Goal: Check status: Check status

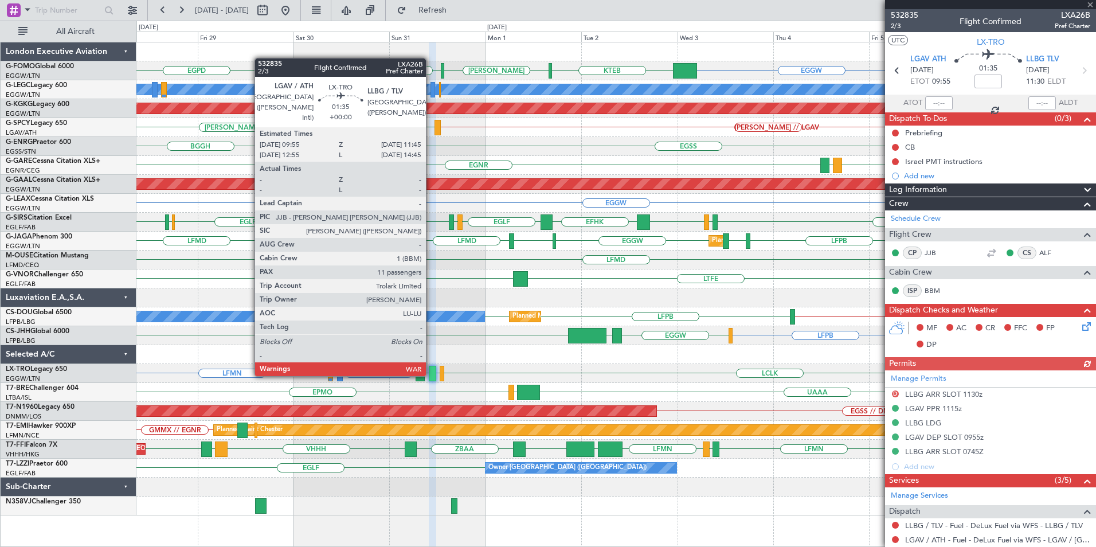
click at [431, 375] on div at bounding box center [432, 373] width 7 height 15
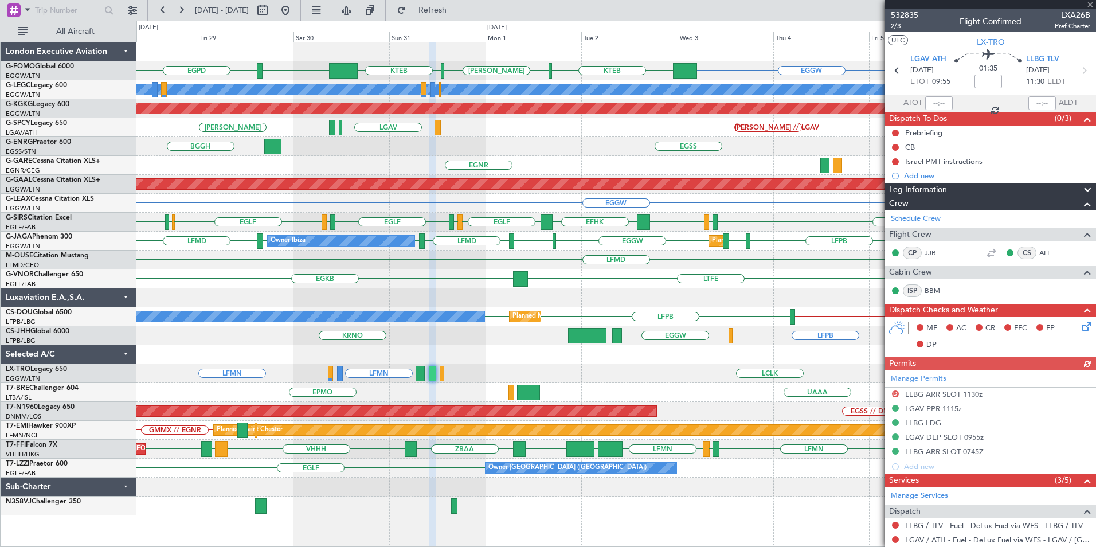
scroll to position [172, 0]
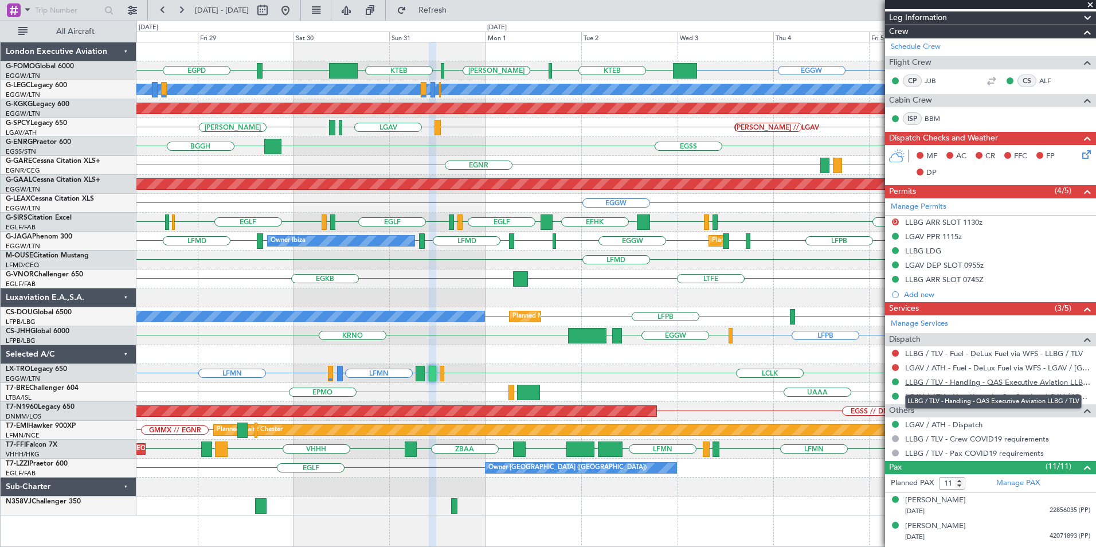
click at [966, 385] on link "LLBG / TLV - Handling - QAS Executive Aviation LLBG / TLV" at bounding box center [997, 382] width 185 height 10
click at [444, 6] on button "Refresh" at bounding box center [425, 10] width 69 height 18
click at [978, 378] on link "LLBG / TLV - Handling - QAS Executive Aviation LLBG / TLV" at bounding box center [997, 382] width 185 height 10
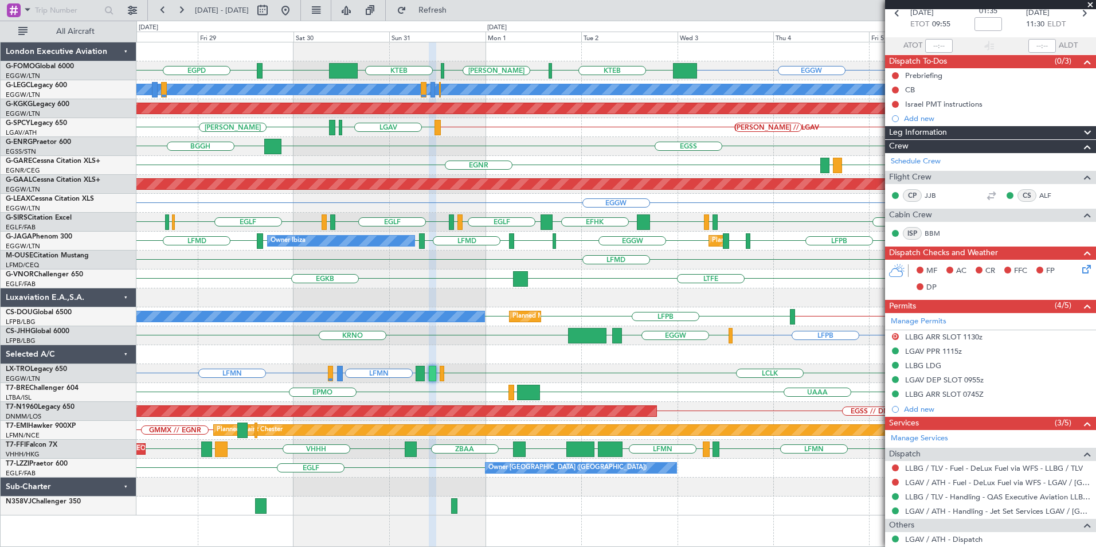
scroll to position [0, 0]
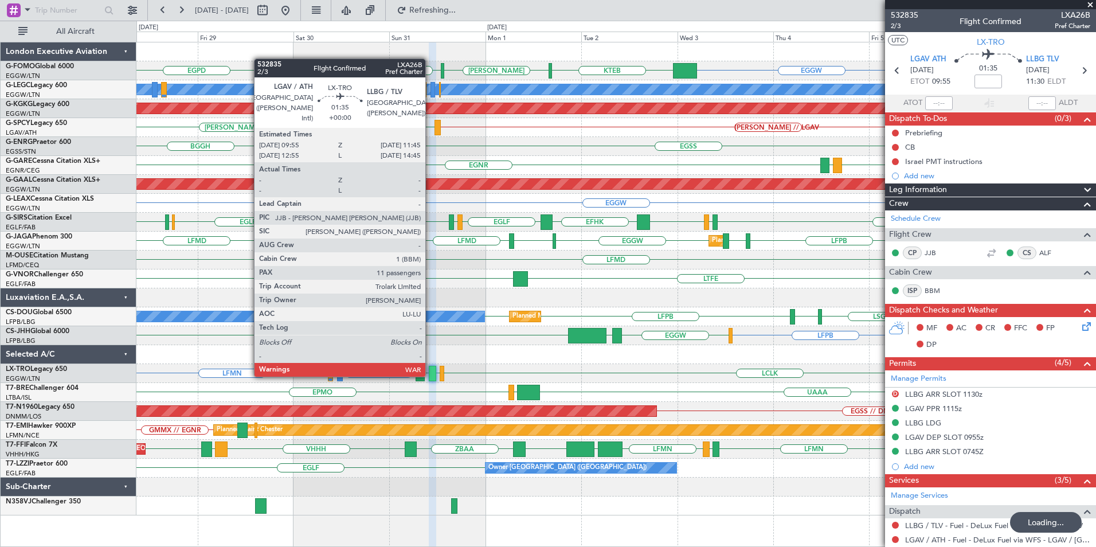
click at [430, 375] on div at bounding box center [432, 373] width 7 height 15
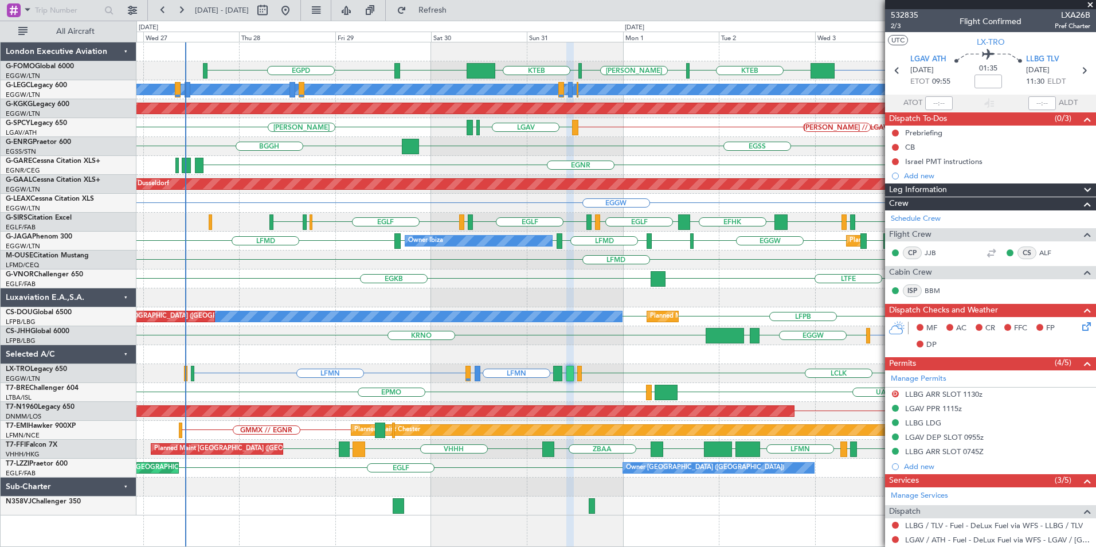
click at [597, 362] on div "EGGW OMDW or EGGW KTEB [PERSON_NAME] KTEB EGGW EGPD FJDG or EGGW OJAI or EGGW A…" at bounding box center [615, 278] width 959 height 473
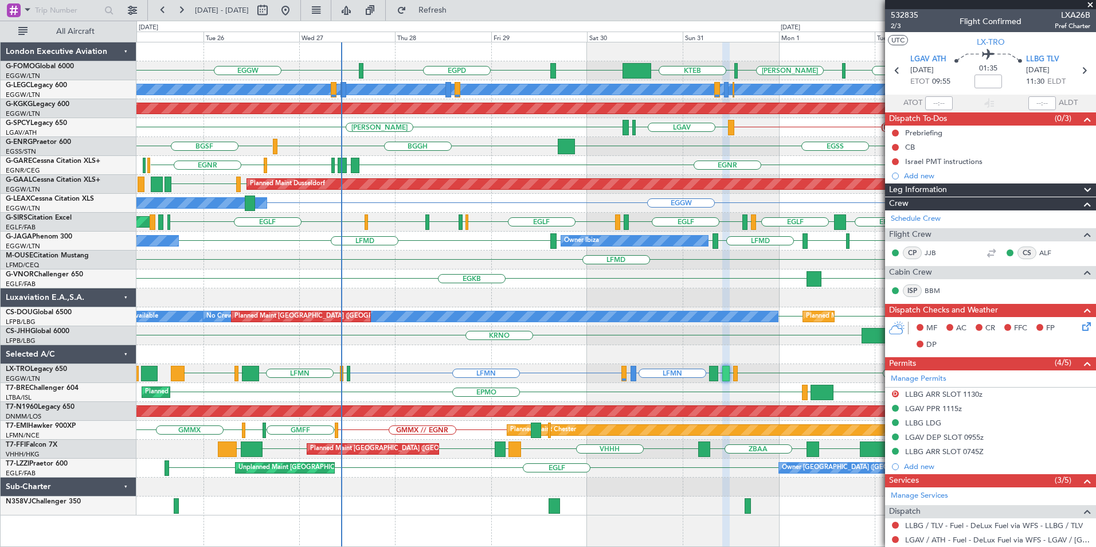
click at [371, 379] on div "LFMN LDSP or LFMN LFMN LCLK LLBG LGAV LFKF LFMN LLBG LCLK" at bounding box center [615, 373] width 959 height 19
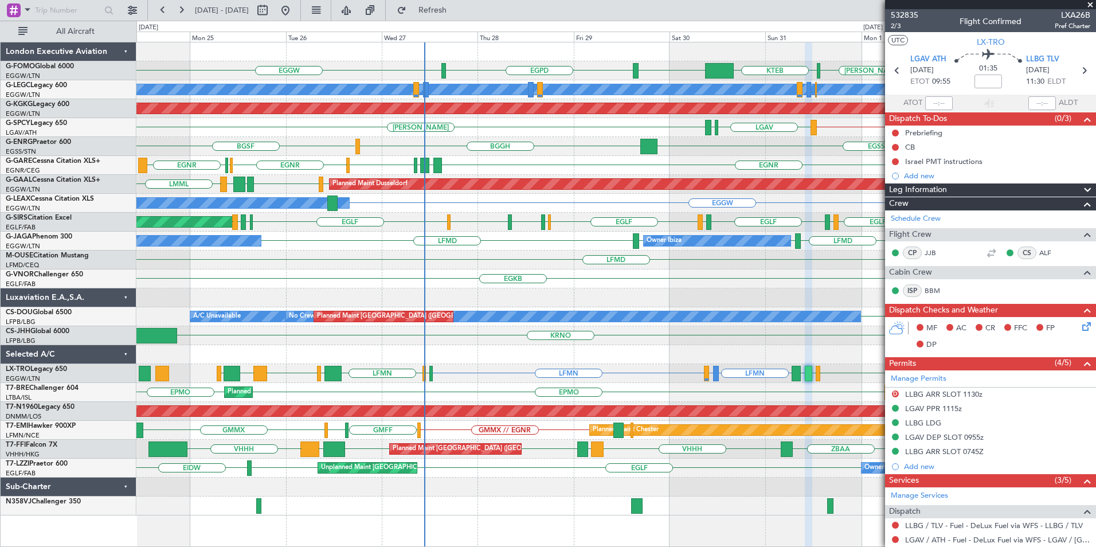
click at [483, 303] on div "EGGW KTEB [PERSON_NAME] KTEB EGGW EGPD EGGW A/C Unavailable [GEOGRAPHIC_DATA] (…" at bounding box center [615, 278] width 959 height 473
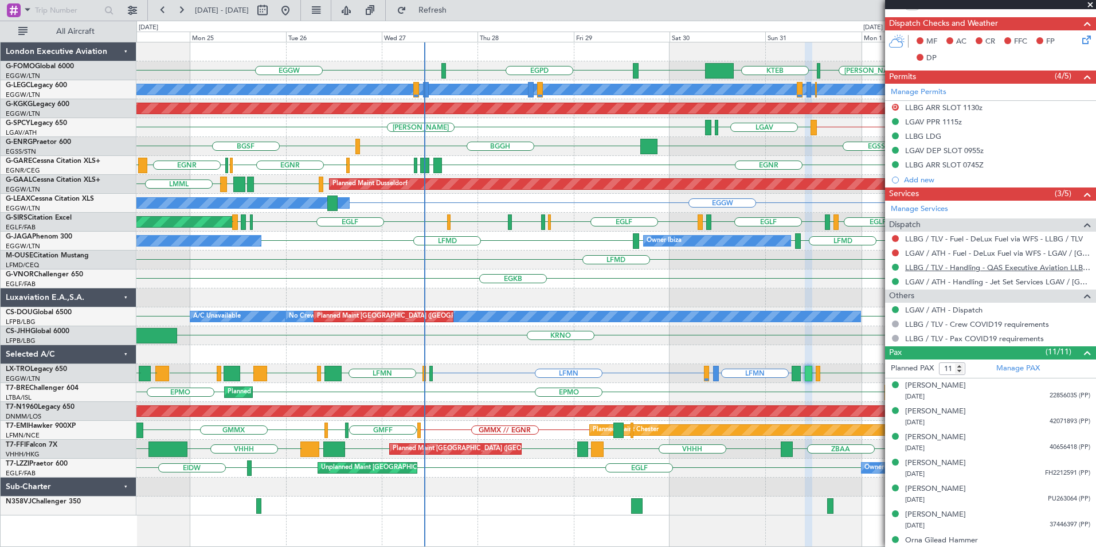
click at [943, 268] on link "LLBG / TLV - Handling - QAS Executive Aviation LLBG / TLV" at bounding box center [997, 268] width 185 height 10
click at [457, 12] on span "Refresh" at bounding box center [433, 10] width 48 height 8
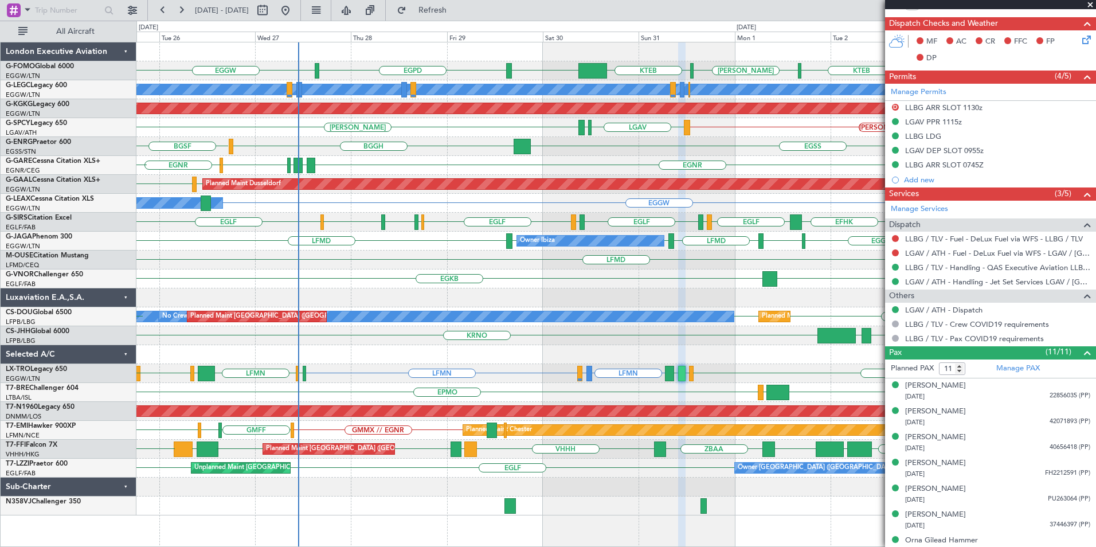
click at [406, 293] on div "EGGW KTEB [PERSON_NAME] KTEB EGGW EGPD EGGW A/C Unavailable [GEOGRAPHIC_DATA] (…" at bounding box center [615, 278] width 959 height 473
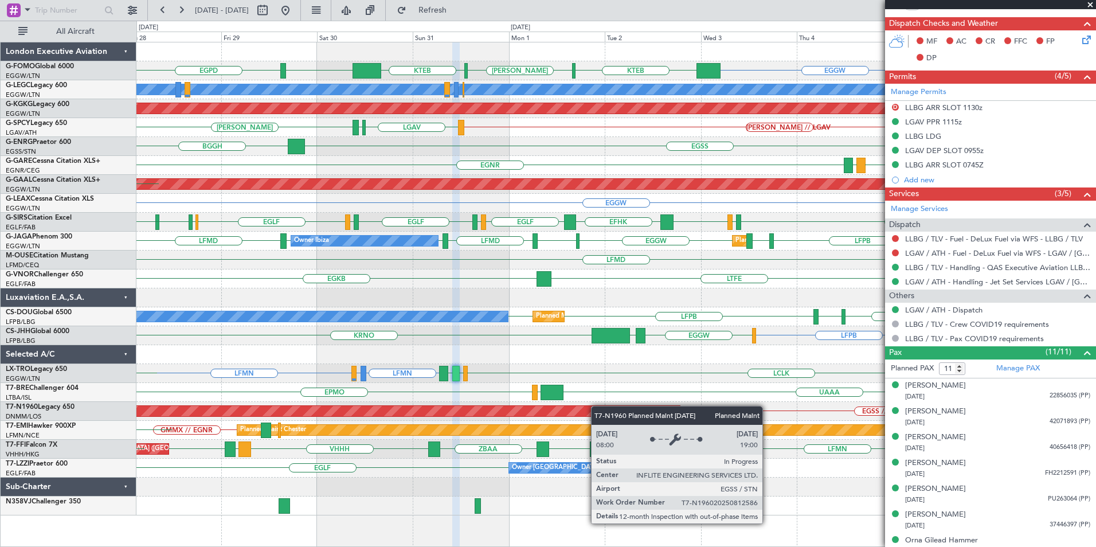
click at [528, 408] on div "EGGW KTEB [PERSON_NAME] KTEB EGGW EGPD EGGW A/C Unavailable [GEOGRAPHIC_DATA] (…" at bounding box center [615, 278] width 959 height 473
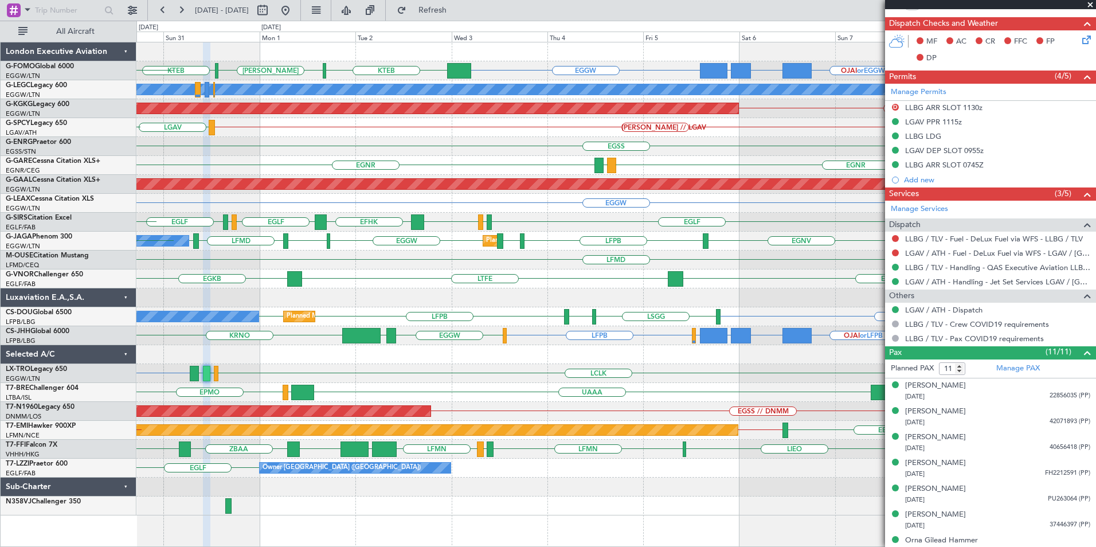
click at [434, 375] on div "OJAI or EGGW FJDG or EGGW OMDW or EGGW EGGW KTEB [PERSON_NAME] KTEB EGGW EGPD A…" at bounding box center [615, 278] width 959 height 473
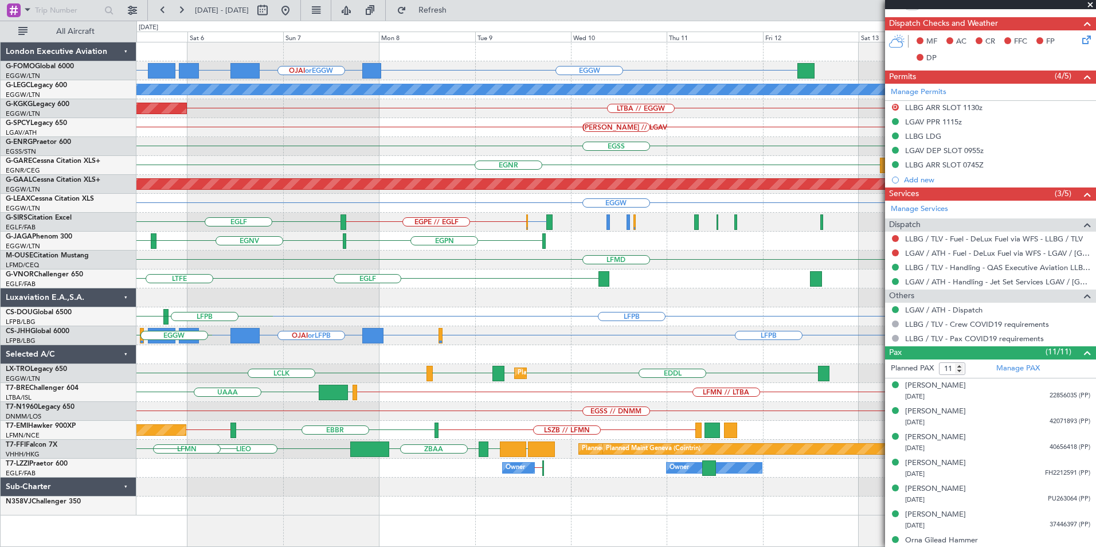
click at [69, 382] on div "EGGW OJAI or EGGW FJDG or EGGW OMDW or EGGW EGGW A/C Unavailable [GEOGRAPHIC_DA…" at bounding box center [548, 284] width 1096 height 526
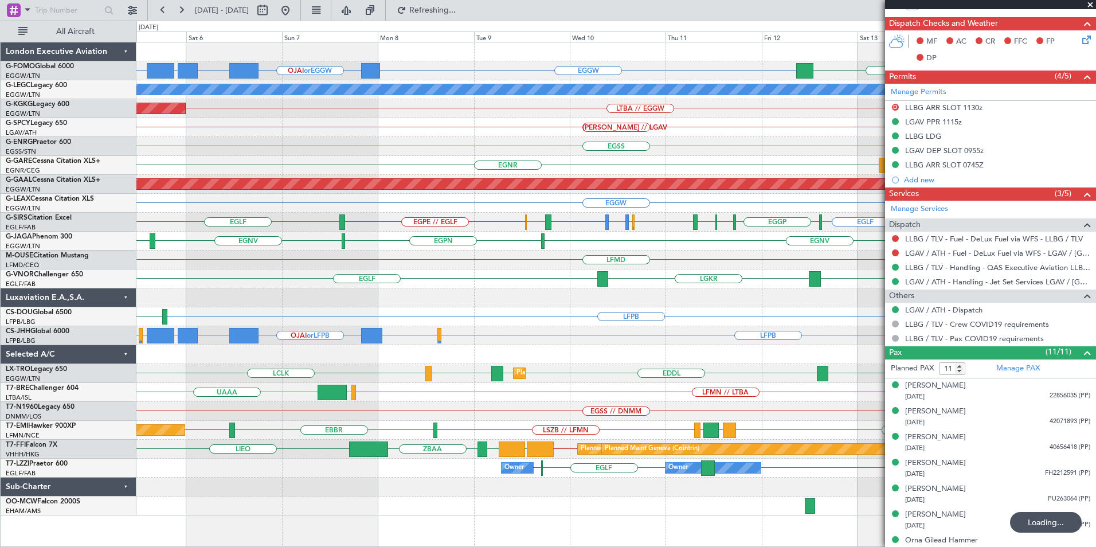
click at [597, 294] on div "EGGW OJAI or EGGW FJDG or EGGW OMDW or EGGW EGGW KTEB // EGGW EGGW [GEOGRAPHIC_…" at bounding box center [615, 278] width 959 height 473
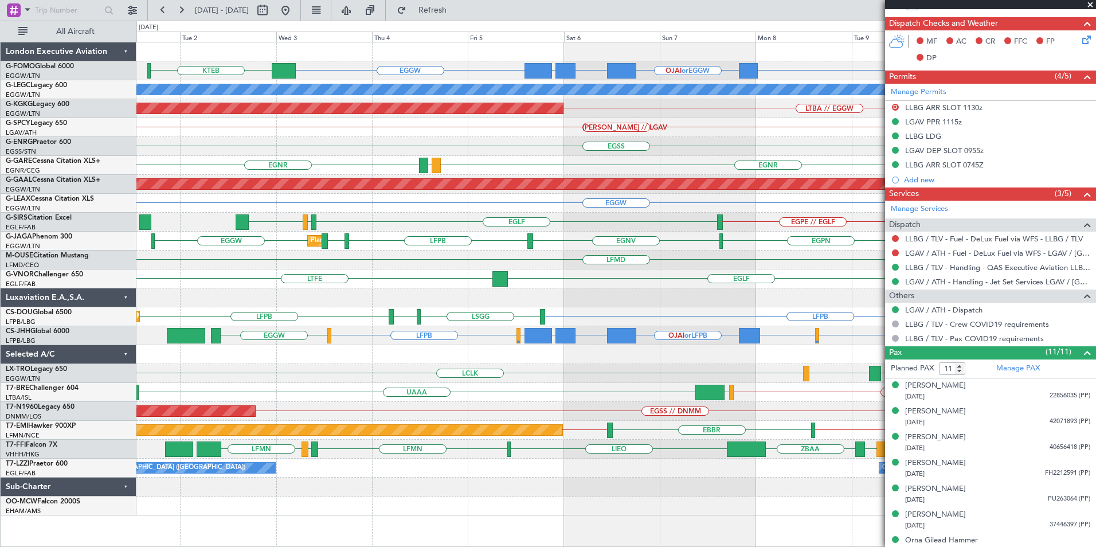
click at [418, 403] on div "EGGW OJAI or EGGW FJDG or EGGW OMDW or EGGW EGGW KTEB [GEOGRAPHIC_DATA] A/C Una…" at bounding box center [615, 278] width 959 height 473
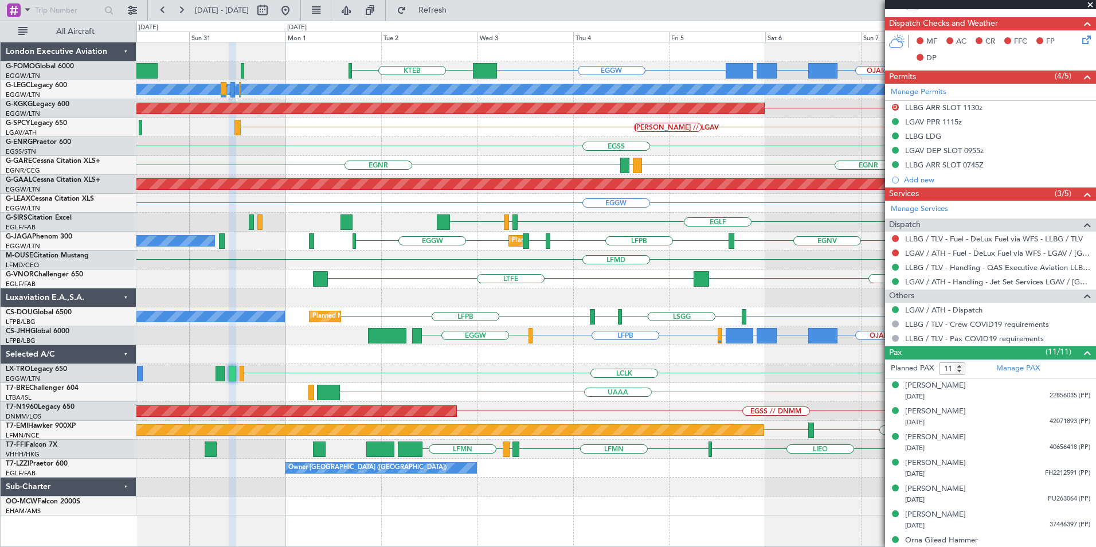
click at [588, 314] on div "EGGW OJAI or EGGW FJDG or EGGW OMDW or EGGW EGGW KTEB A/C Unavailable [GEOGRAPH…" at bounding box center [615, 278] width 959 height 473
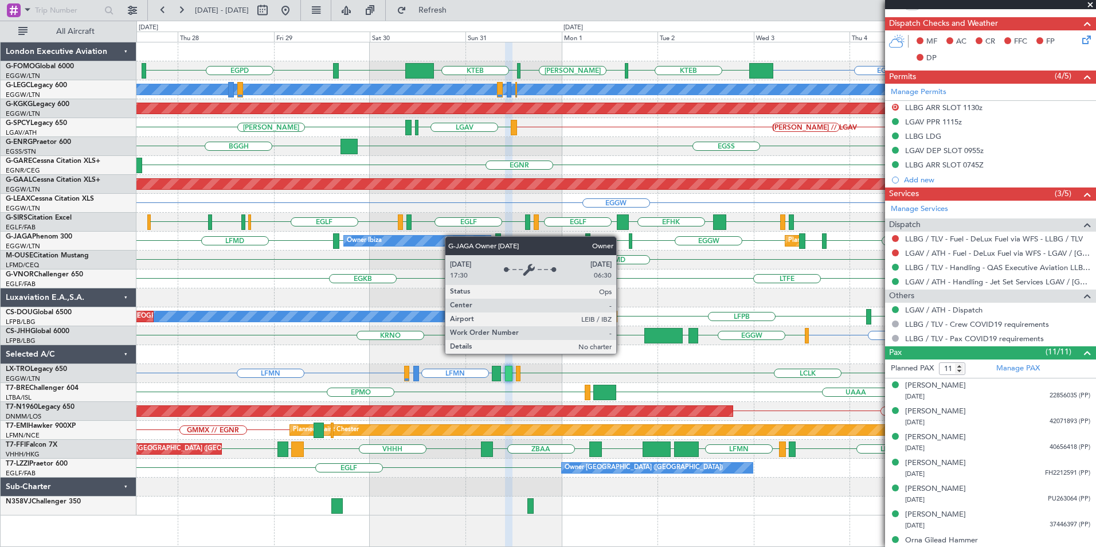
click at [451, 236] on div "FJDG or EGGW OMDW or EGGW EGGW KTEB [PERSON_NAME] KTEB EGGW EGPD OJAI or EGGW A…" at bounding box center [615, 278] width 959 height 473
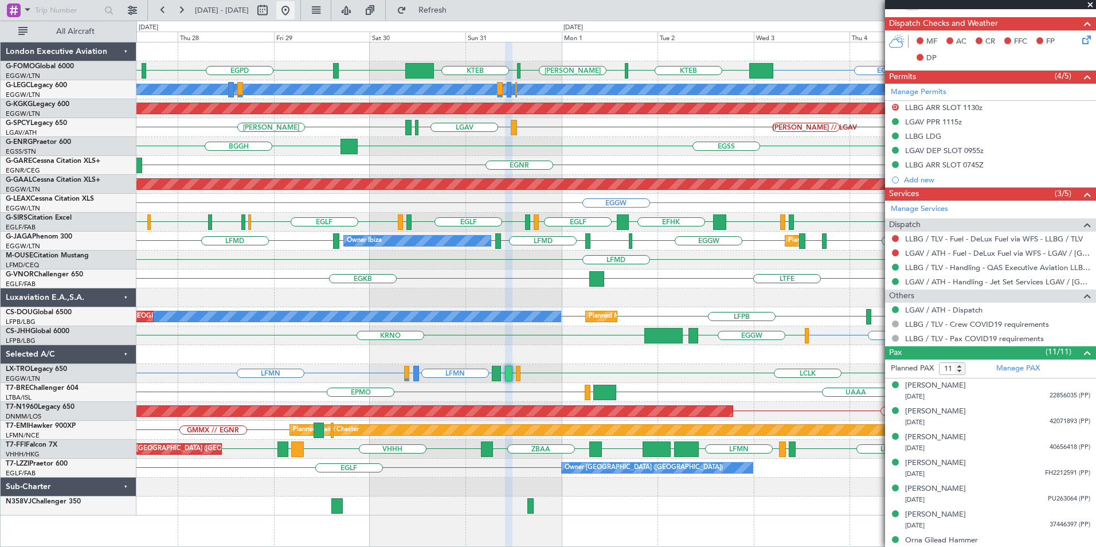
click at [295, 7] on button at bounding box center [285, 10] width 18 height 18
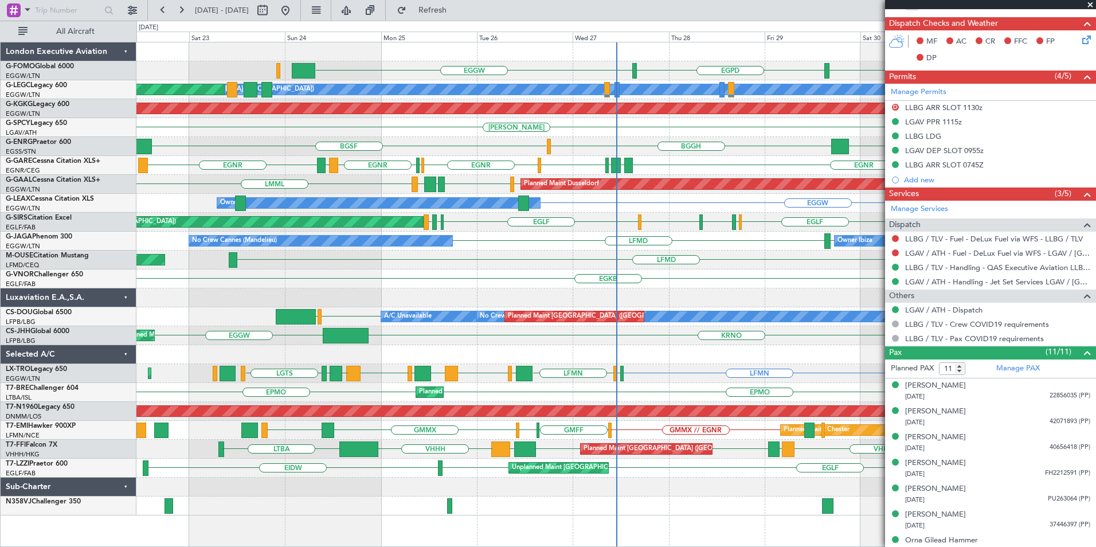
click at [553, 322] on div "[PERSON_NAME] KTEB EGGW EGPD EGGW A/C Unavailable [GEOGRAPHIC_DATA] ([GEOGRAPHI…" at bounding box center [615, 278] width 959 height 473
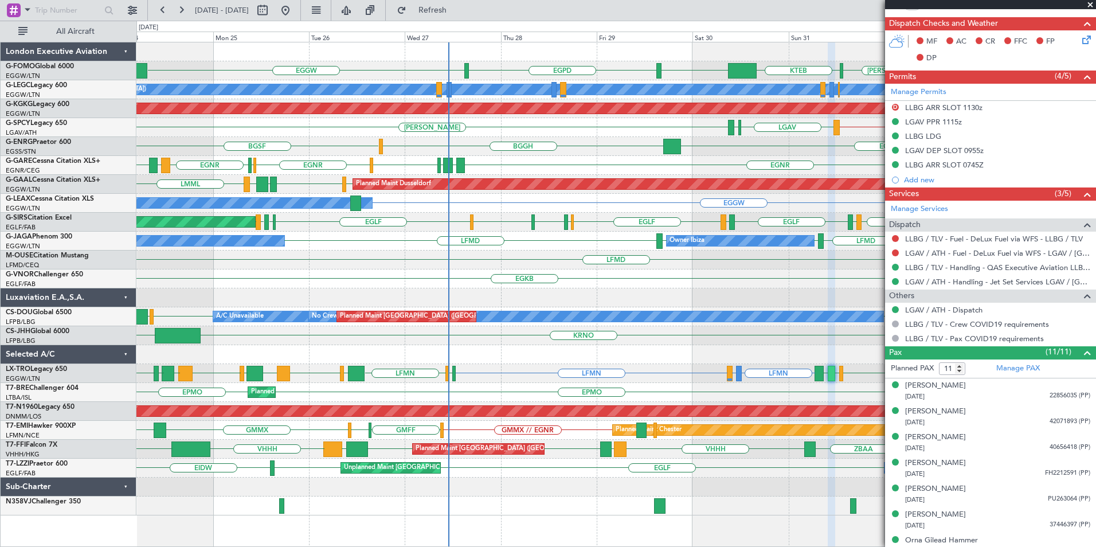
click at [1091, 3] on span at bounding box center [1089, 5] width 11 height 10
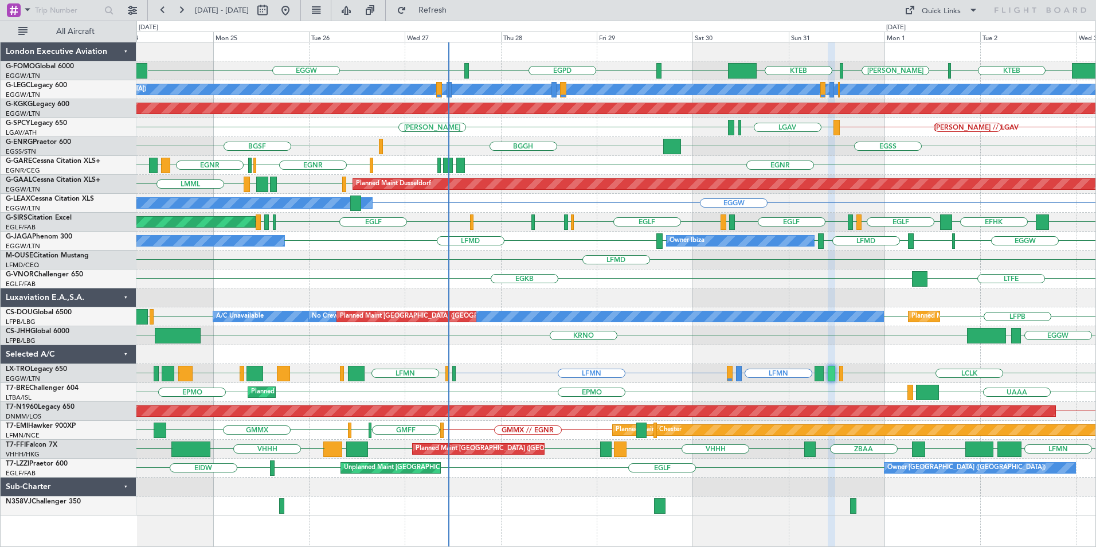
type input "0"
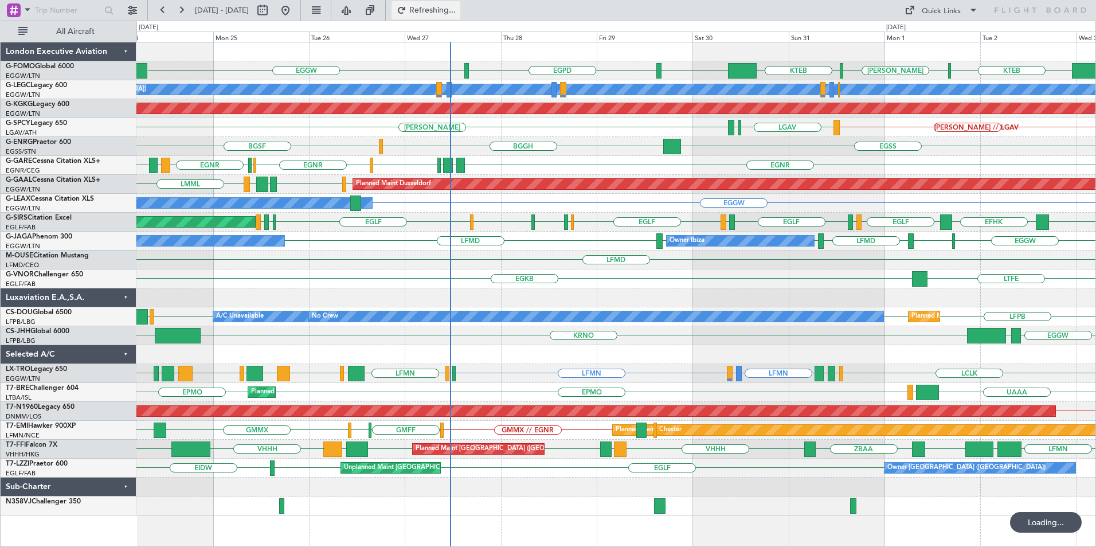
click at [445, 3] on button "Refreshing..." at bounding box center [425, 10] width 69 height 18
click at [457, 7] on span "Refresh" at bounding box center [433, 10] width 48 height 8
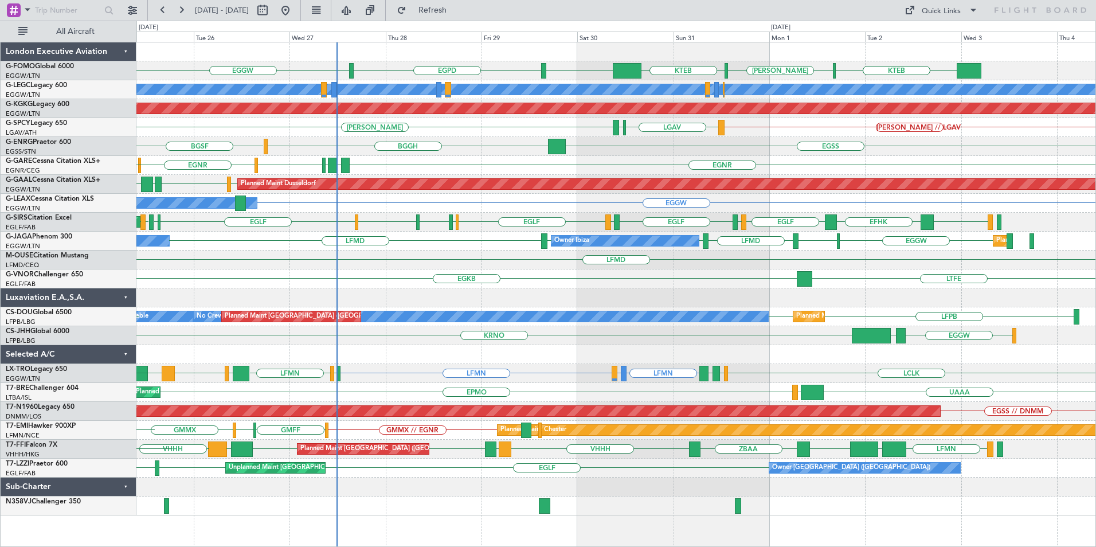
click at [403, 228] on div "KTEB [PERSON_NAME] KTEB EGGW EGPD EGGW A/C Unavailable [GEOGRAPHIC_DATA] ([GEOG…" at bounding box center [615, 278] width 959 height 473
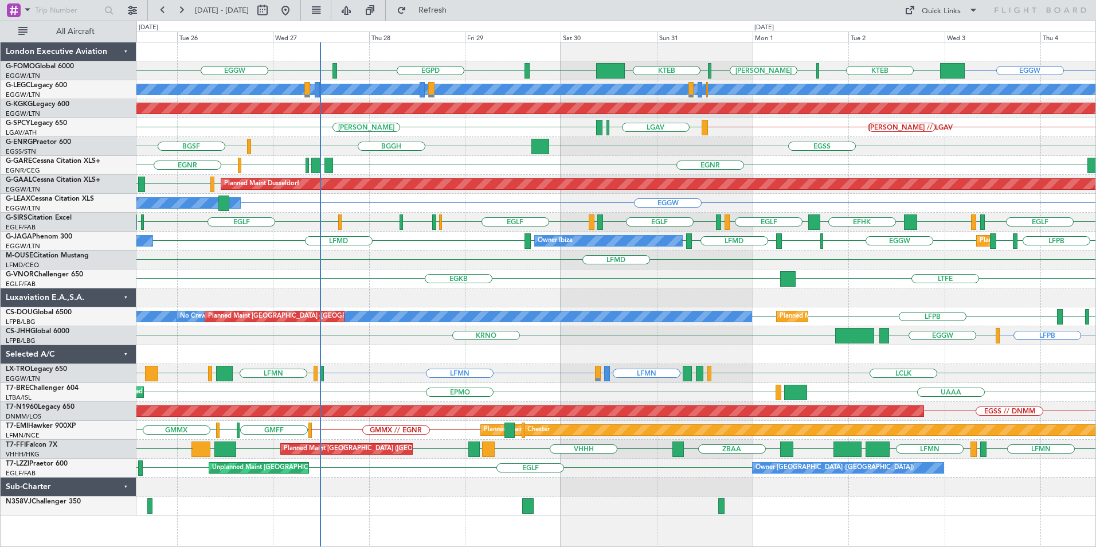
click at [356, 220] on div "EGGW KTEB [PERSON_NAME] KTEB EGGW EGPD EGGW A/C Unavailable [GEOGRAPHIC_DATA] (…" at bounding box center [615, 278] width 959 height 473
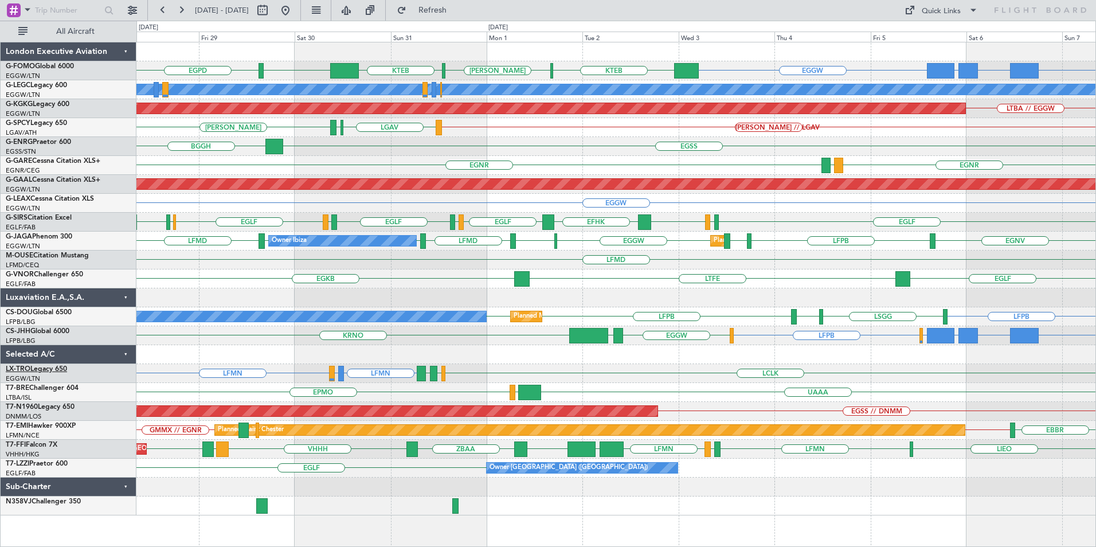
click at [36, 370] on link "LX-TRO Legacy 650" at bounding box center [36, 369] width 61 height 7
click at [53, 369] on link "LX-TRO Legacy 650" at bounding box center [36, 369] width 61 height 7
click at [32, 369] on link "LX-TRO Legacy 650" at bounding box center [36, 369] width 61 height 7
click at [42, 463] on link "T7-LZZI Praetor 600" at bounding box center [37, 463] width 62 height 7
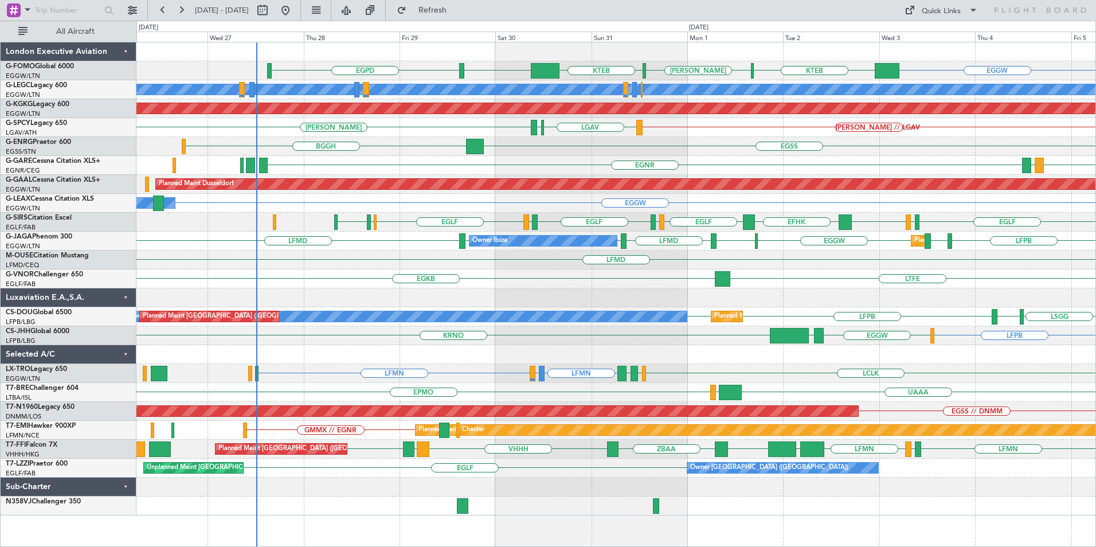
click at [562, 351] on div "EGPD KTEB [PERSON_NAME] KTEB EGGW EGGW OMDW or EGGW FJDG or EGGW OJAI or EGGW A…" at bounding box center [615, 278] width 959 height 473
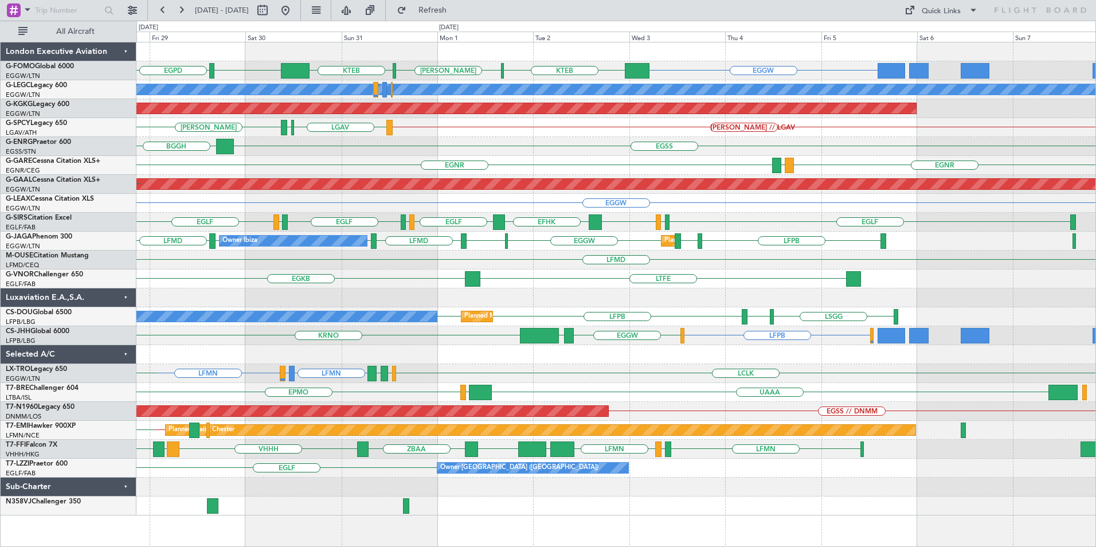
click at [203, 284] on div "EGGW EGPD KTEB [PERSON_NAME] KTEB EGGW EGGW A/C Unavailable [GEOGRAPHIC_DATA] (…" at bounding box center [615, 278] width 959 height 473
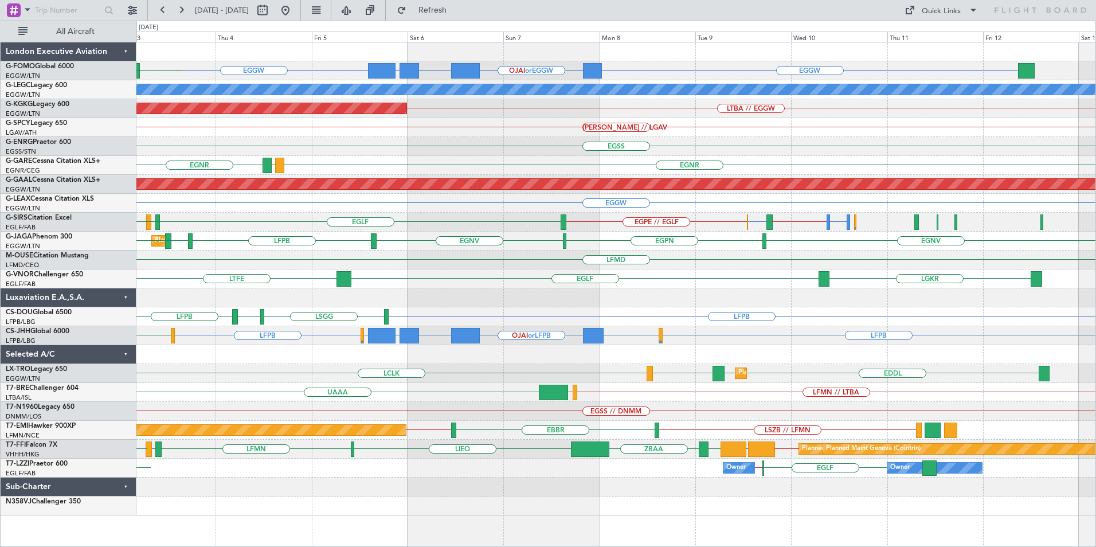
click at [405, 227] on div "EGGW OJAI or EGGW FJDG or EGGW OMDW or EGGW EGGW KTEB [PERSON_NAME] A/C Unavail…" at bounding box center [615, 278] width 959 height 473
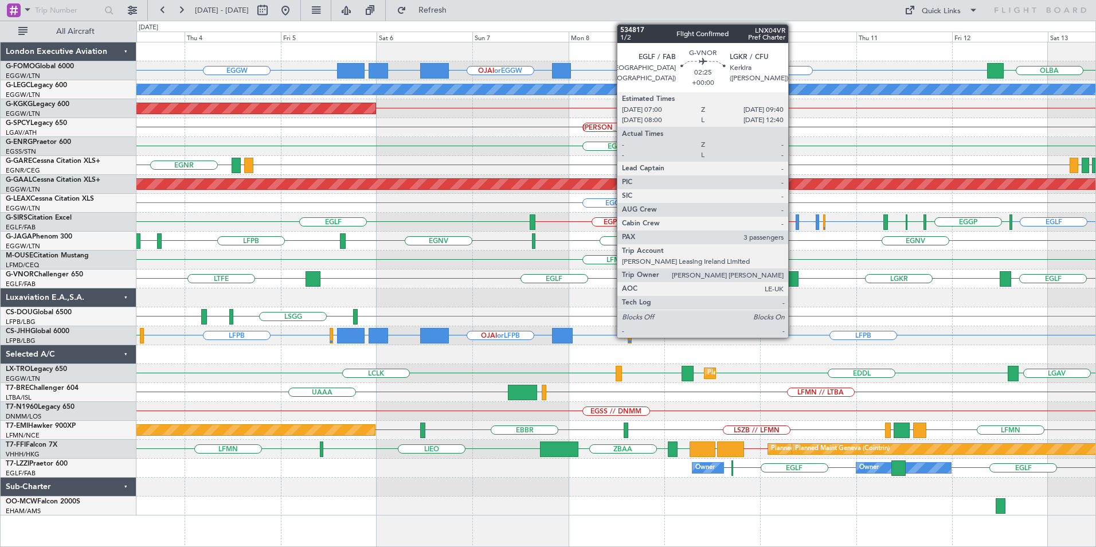
click at [793, 280] on div at bounding box center [793, 278] width 11 height 15
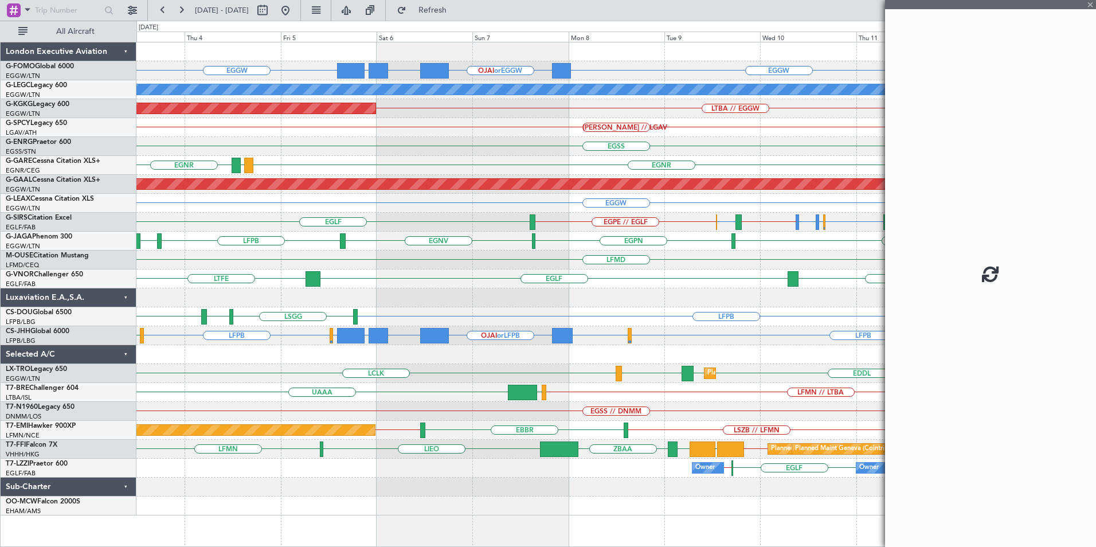
drag, startPoint x: 906, startPoint y: 300, endPoint x: 734, endPoint y: 335, distance: 174.9
click at [734, 335] on fb-app "[DATE] - [DATE] Refresh Quick Links All Aircraft EGGW OJAI or EGGW FJDG or EGGW…" at bounding box center [548, 278] width 1096 height 538
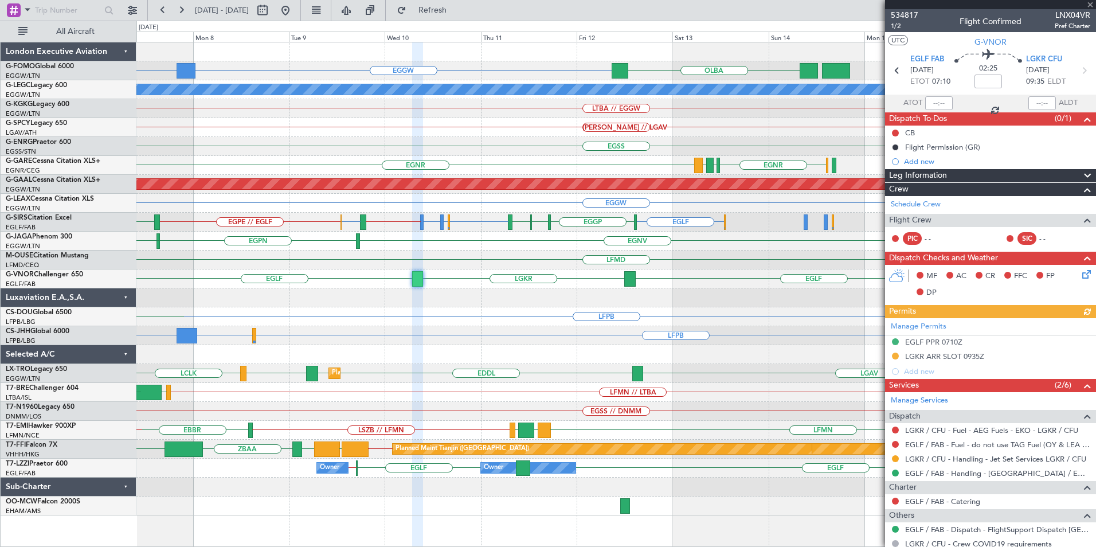
click at [400, 355] on div at bounding box center [615, 354] width 959 height 19
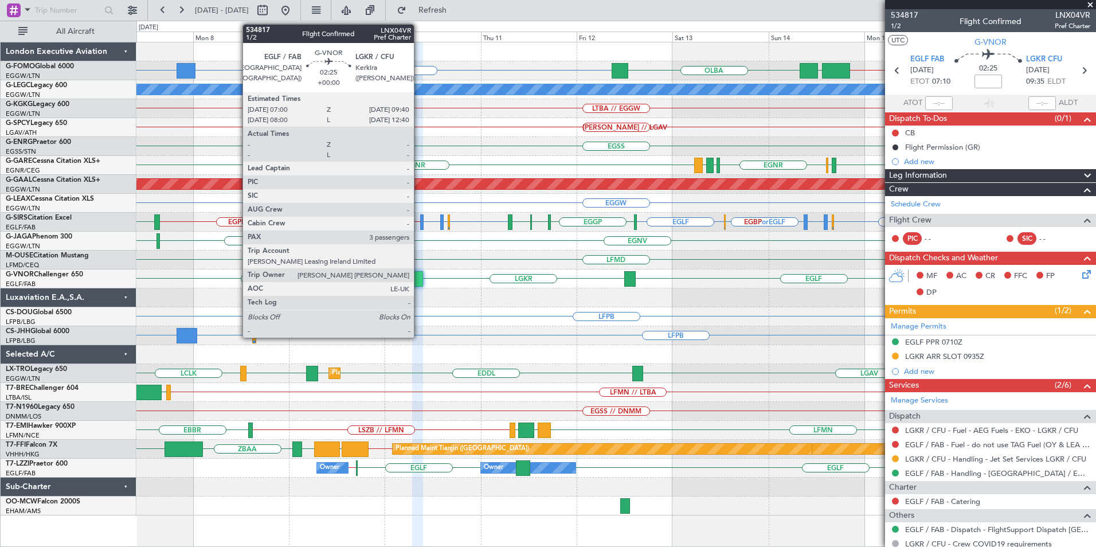
click at [419, 277] on div at bounding box center [417, 278] width 11 height 15
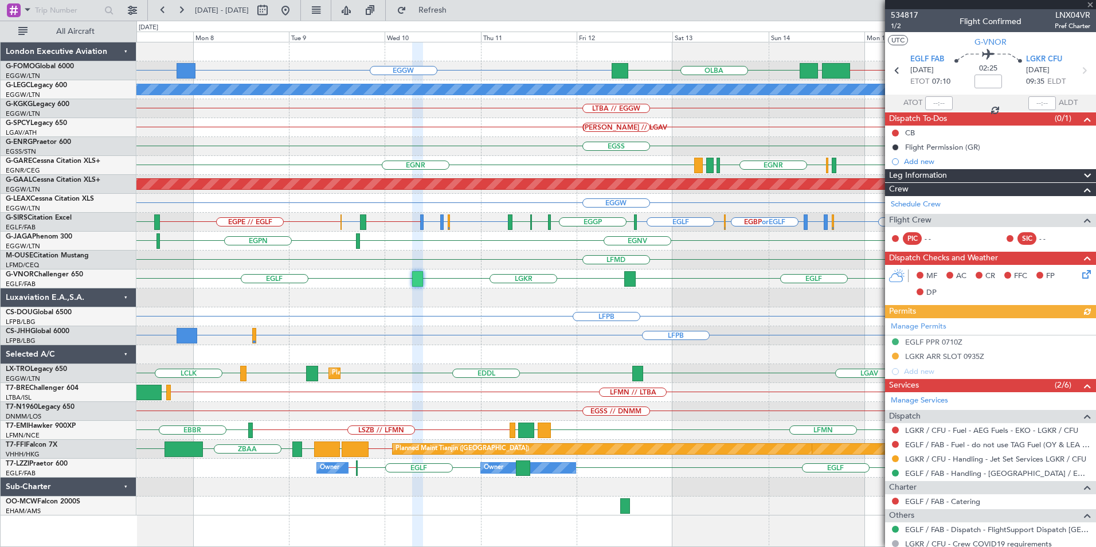
scroll to position [128, 0]
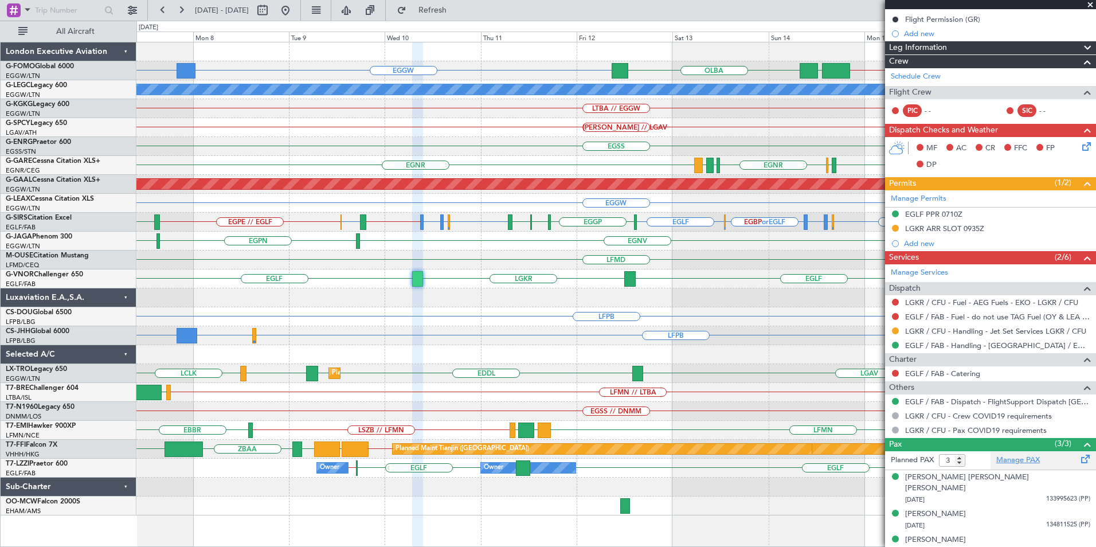
click at [1015, 461] on link "Manage PAX" at bounding box center [1018, 460] width 44 height 11
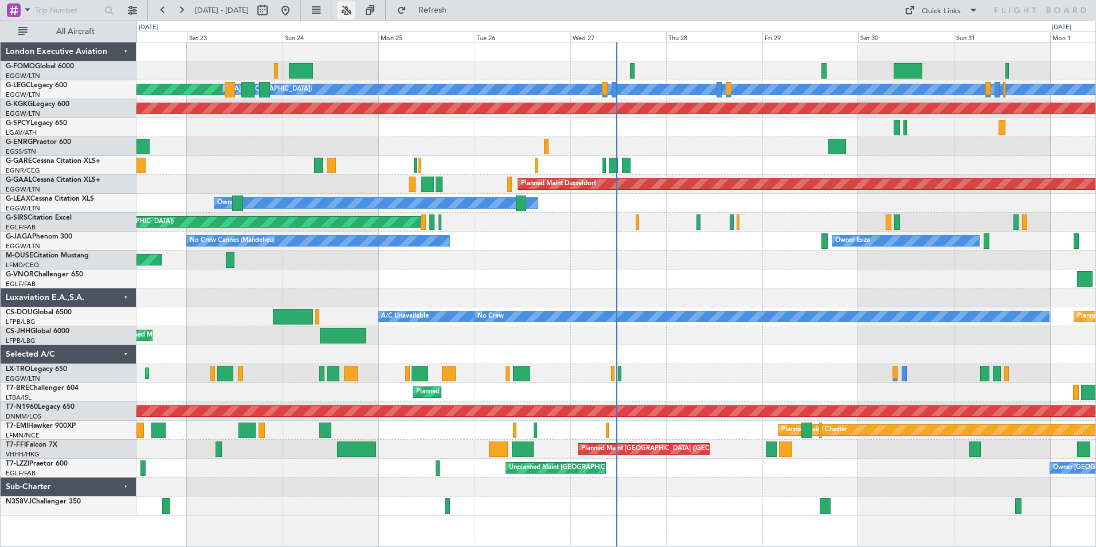
click at [355, 13] on button at bounding box center [346, 10] width 18 height 18
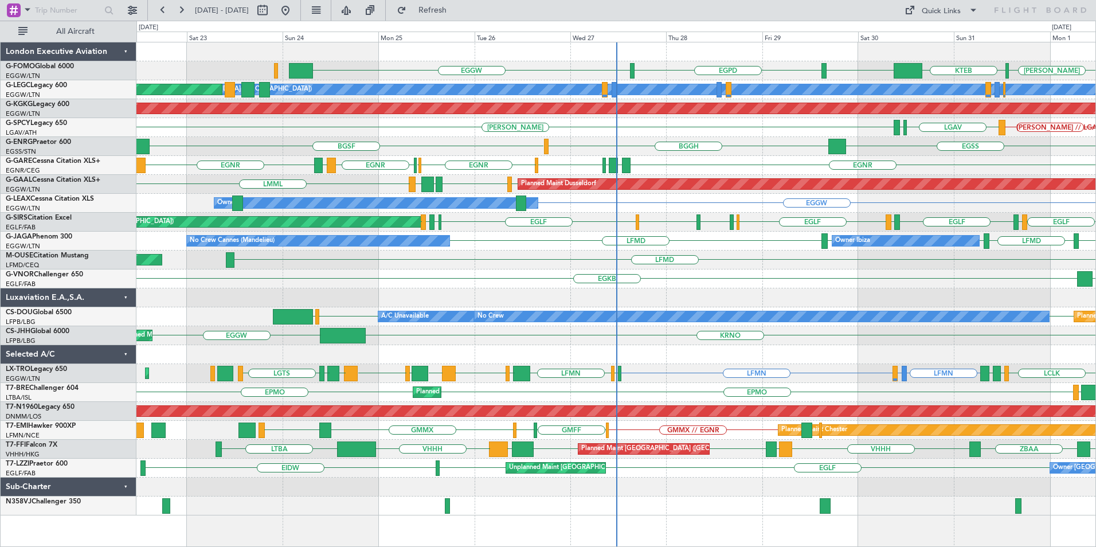
click at [475, 361] on div "EGGW EGPD KACK KTEB EGGW A/C Unavailable London (Luton) Planned Maint London (L…" at bounding box center [615, 278] width 959 height 473
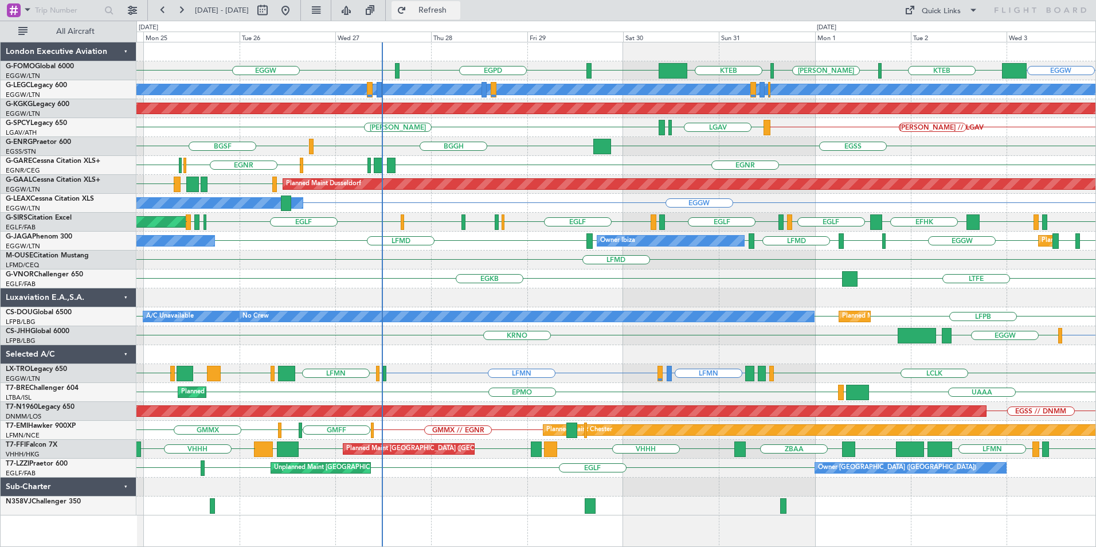
click at [457, 14] on span "Refresh" at bounding box center [433, 10] width 48 height 8
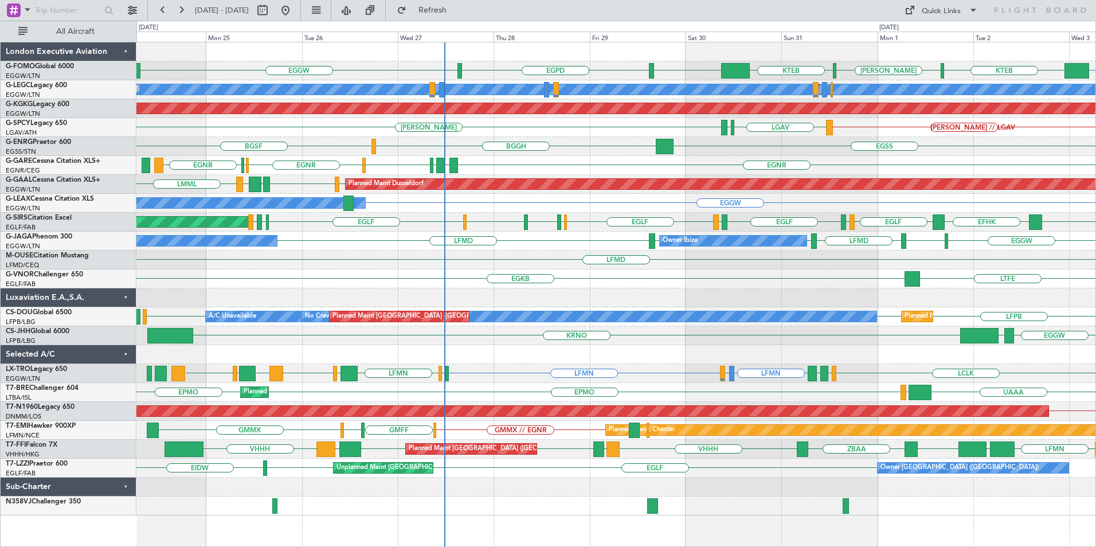
click at [622, 265] on div "EGGW KTEB KACK KTEB EGGW EGPD EGGW A/C Unavailable London (Luton) Planned Maint…" at bounding box center [615, 278] width 959 height 473
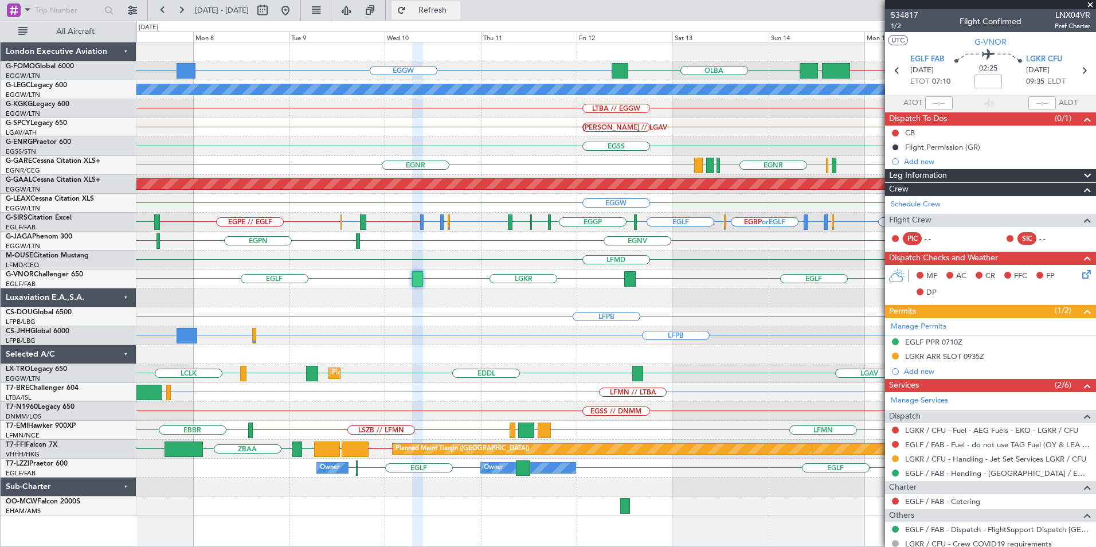
drag, startPoint x: 451, startPoint y: 14, endPoint x: 458, endPoint y: 15, distance: 6.9
click at [456, 14] on button "Refresh" at bounding box center [425, 10] width 69 height 18
type input "4"
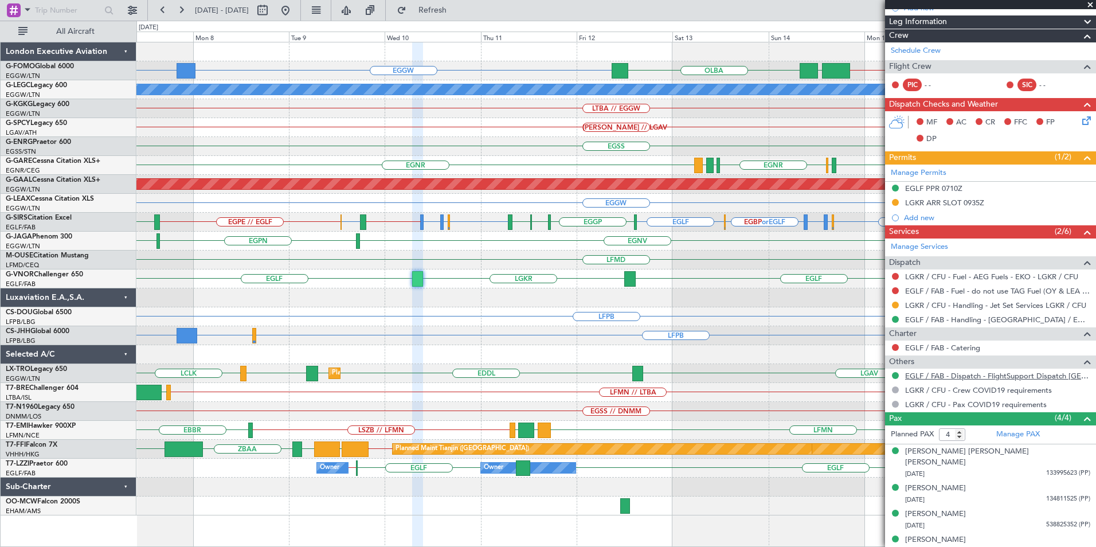
click at [970, 376] on link "EGLF / FAB - Dispatch - FlightSupport Dispatch [GEOGRAPHIC_DATA]" at bounding box center [997, 376] width 185 height 10
click at [457, 6] on span "Refresh" at bounding box center [433, 10] width 48 height 8
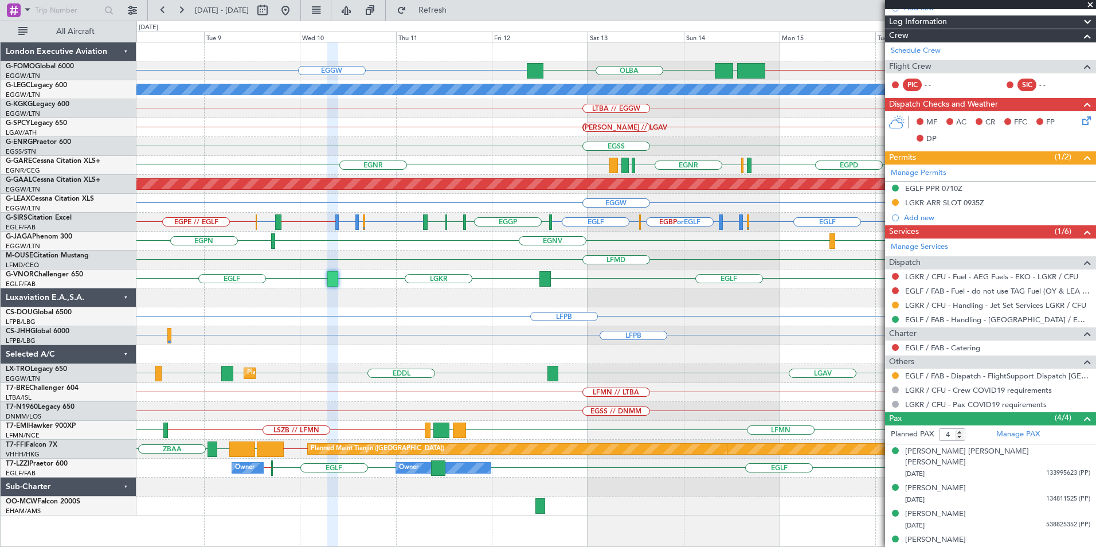
click at [367, 269] on div "EGLF LGKR EGLF CYUL" at bounding box center [615, 278] width 959 height 19
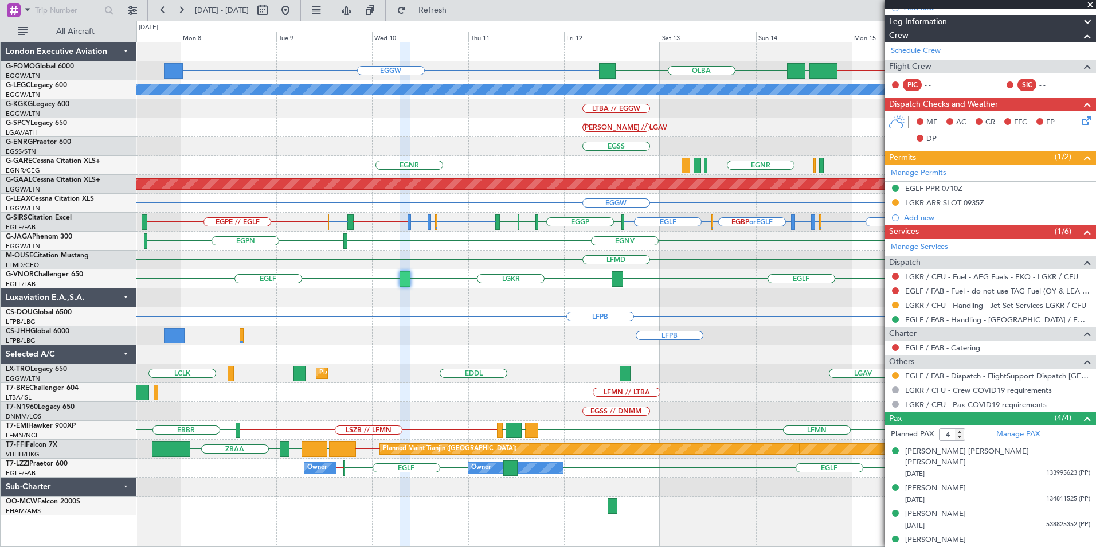
click at [539, 371] on div "EGGW OLBA KTEB // EGGW EGGW A/C Unavailable London (Luton) LTBA // EGGW AOG Mai…" at bounding box center [615, 278] width 959 height 473
click at [412, 279] on div "EGLF LGKR EGLF CYUL" at bounding box center [615, 278] width 959 height 19
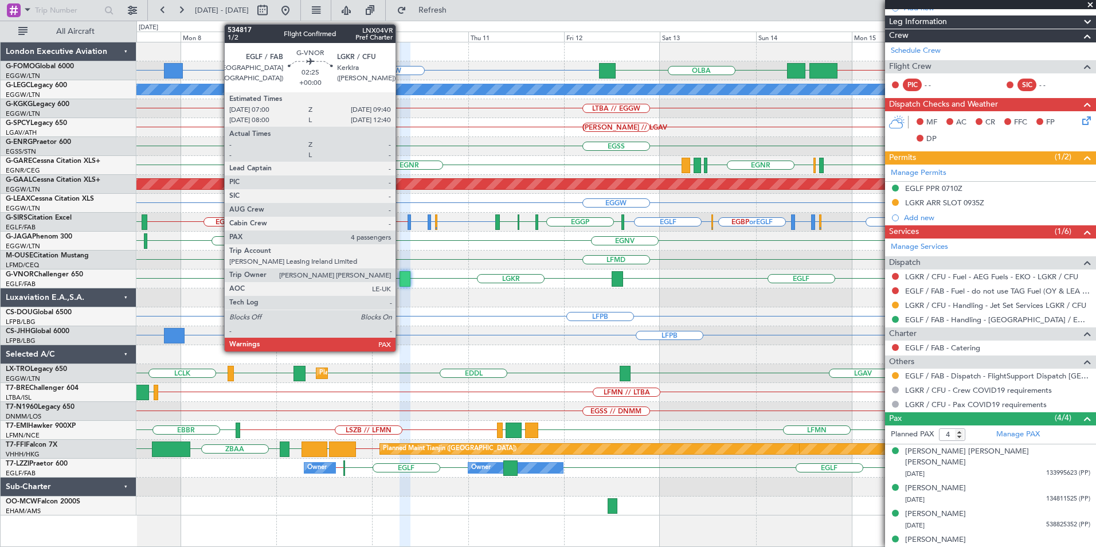
click at [401, 280] on div at bounding box center [405, 278] width 11 height 15
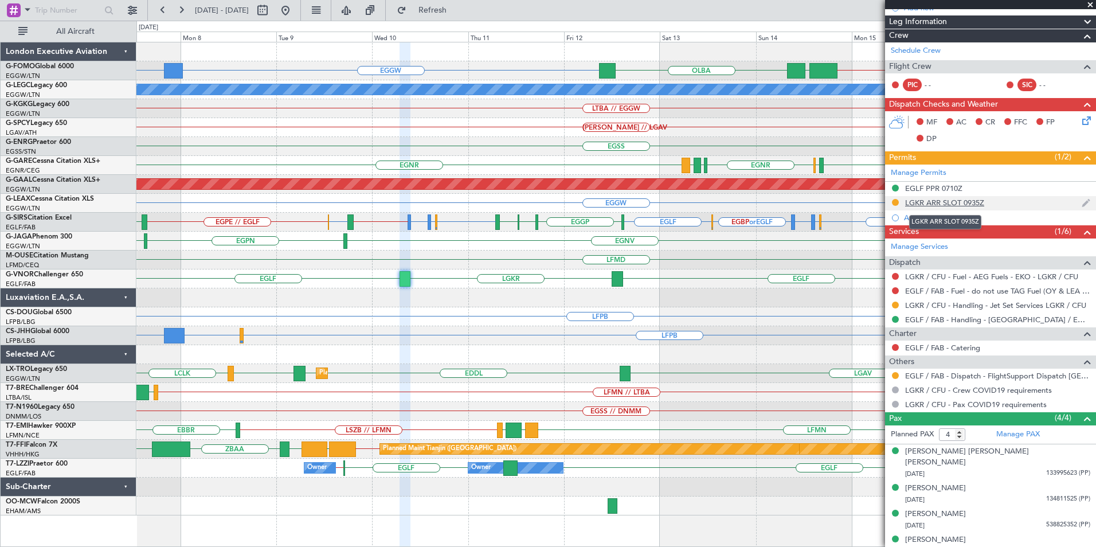
scroll to position [0, 0]
